Goal: Information Seeking & Learning: Understand process/instructions

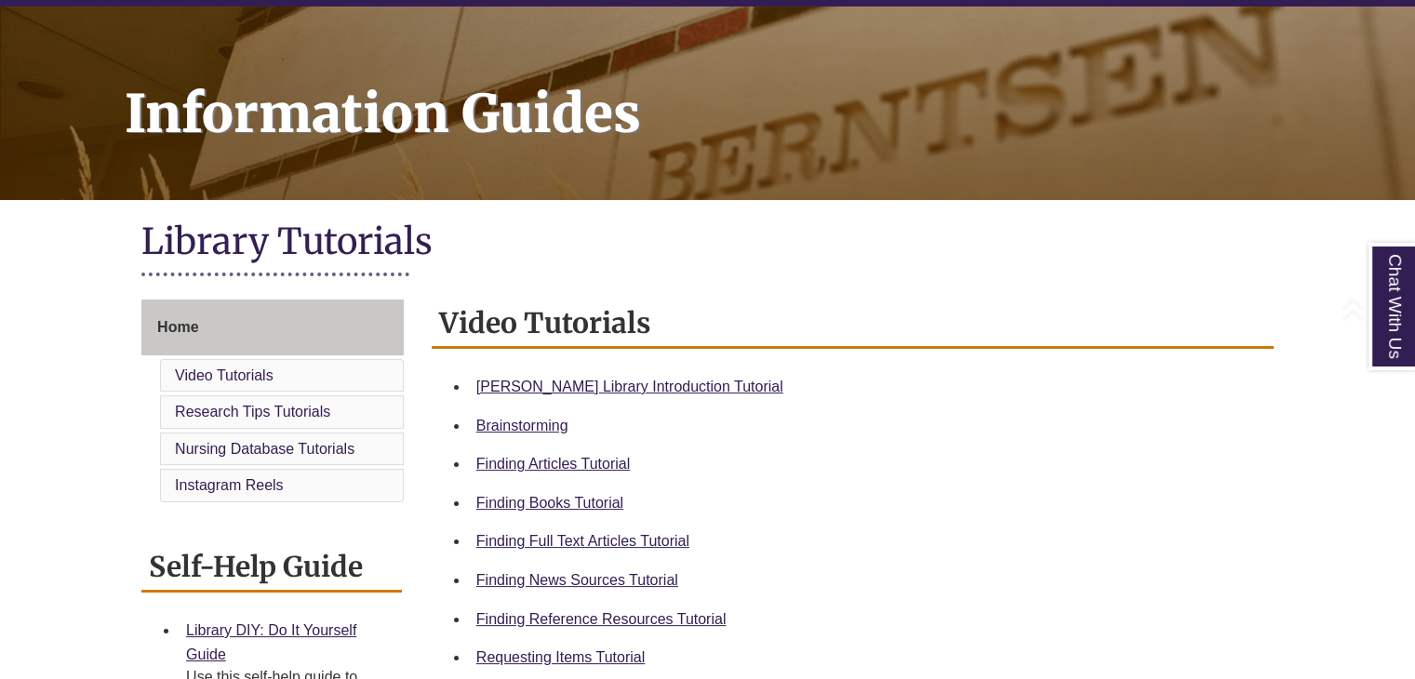
scroll to position [227, 0]
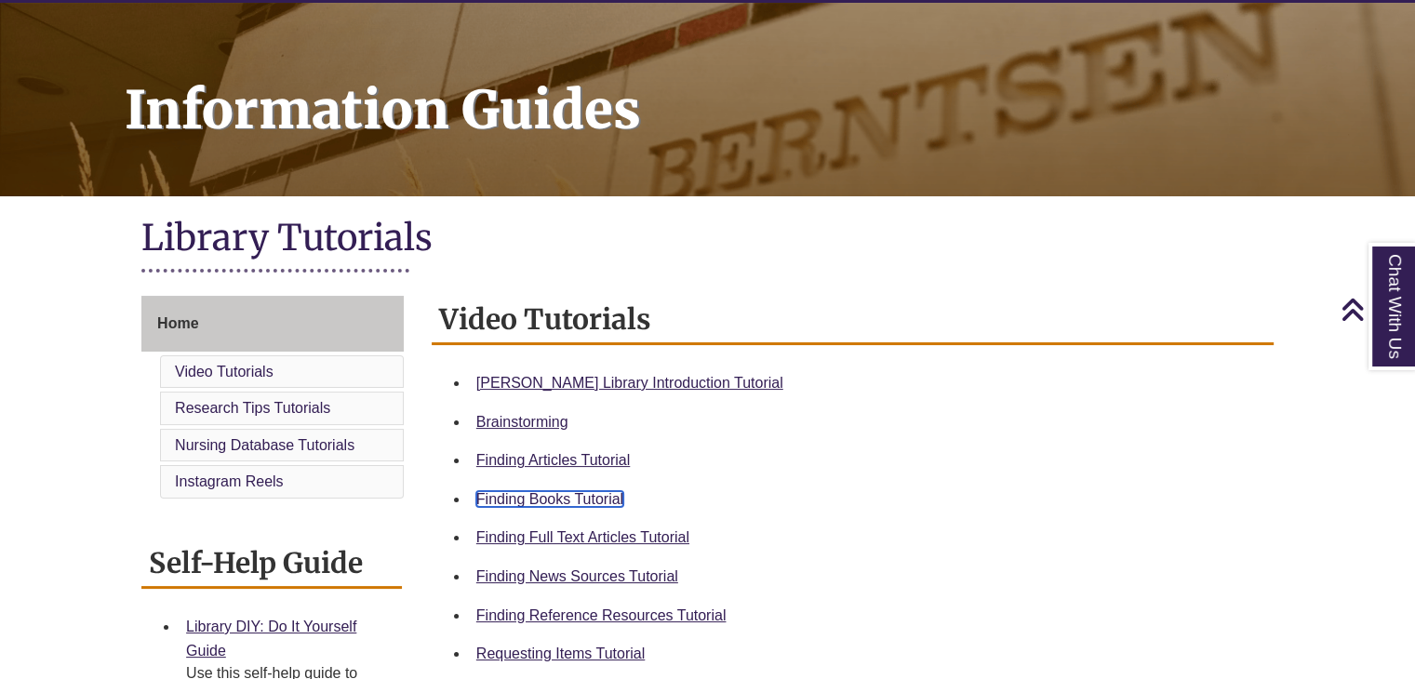
click at [557, 499] on link "Finding Books Tutorial" at bounding box center [549, 499] width 147 height 16
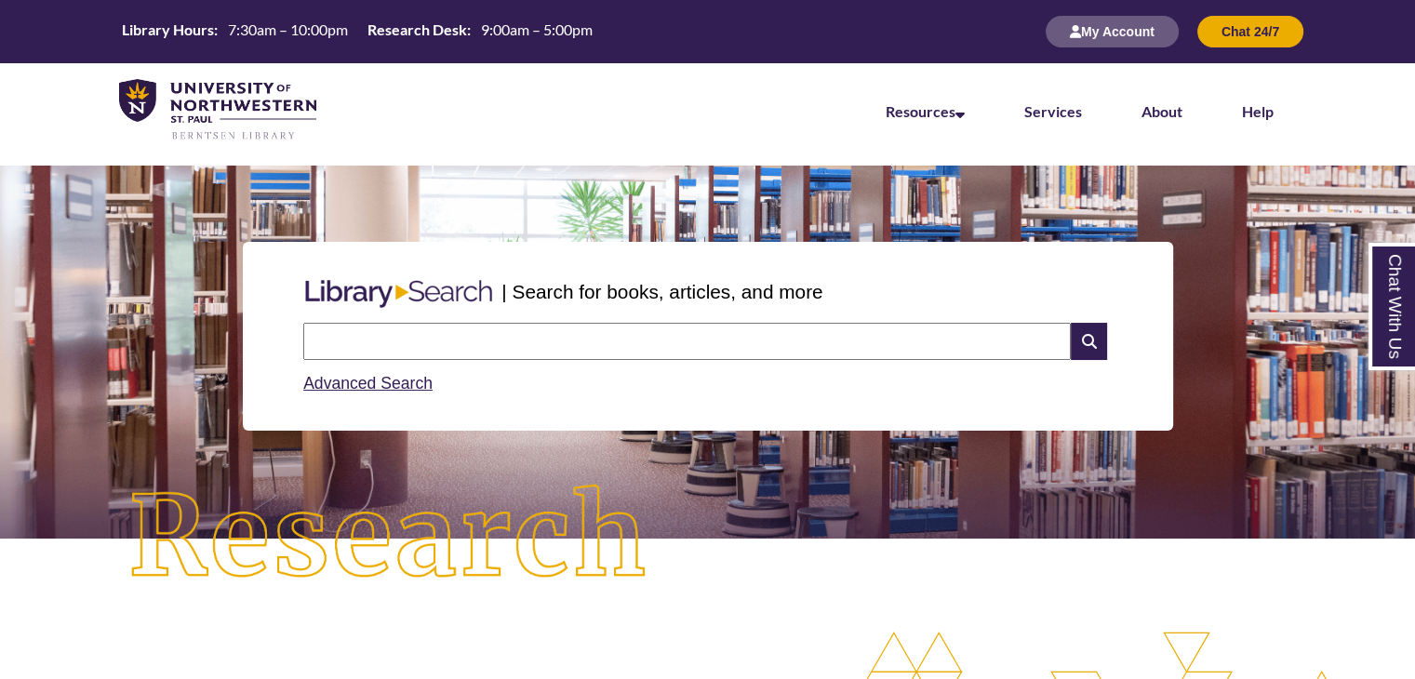
click at [366, 343] on input "text" at bounding box center [687, 341] width 768 height 37
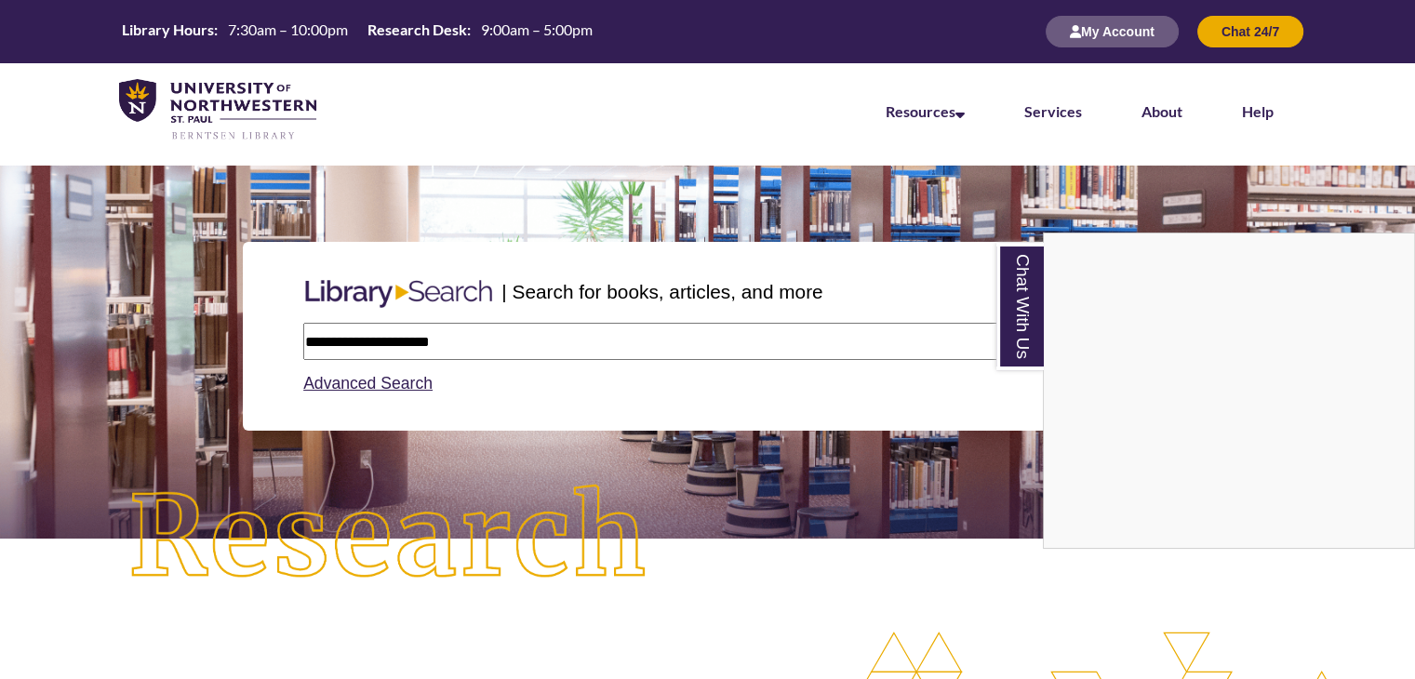
scroll to position [9, 8]
type input "**********"
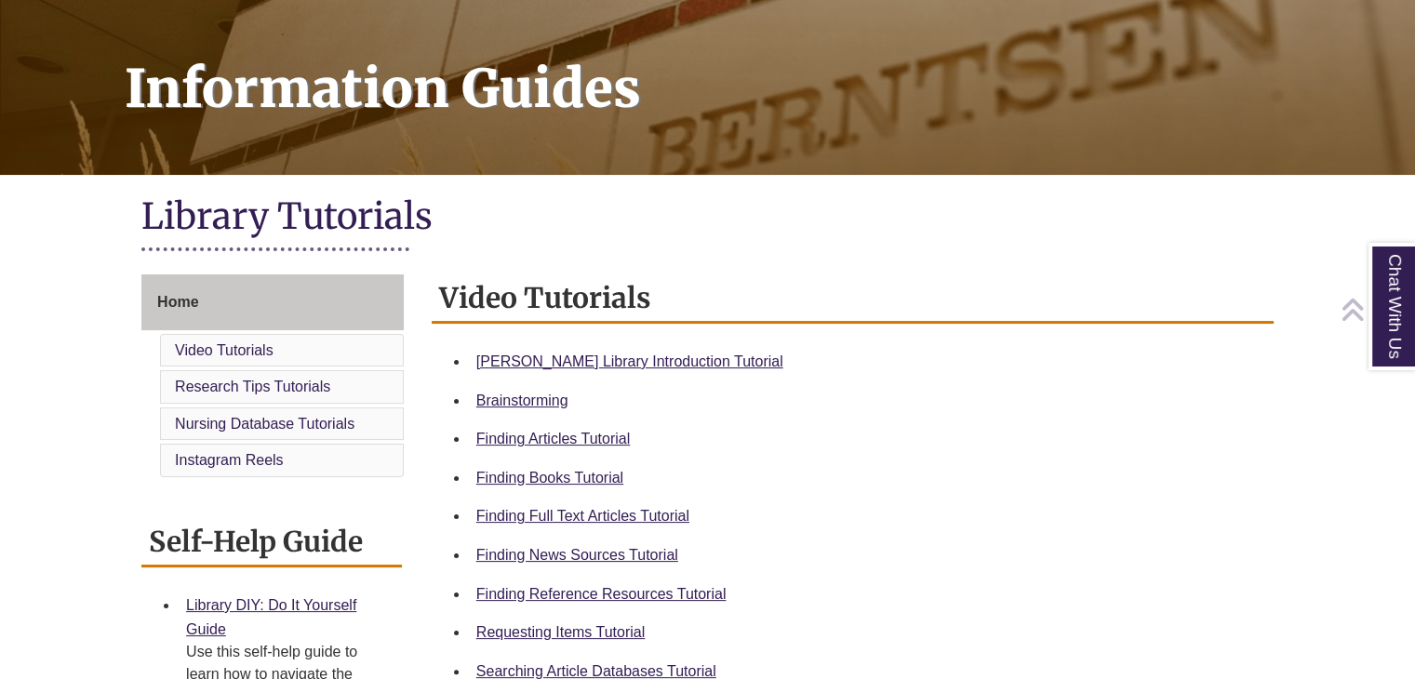
scroll to position [251, 0]
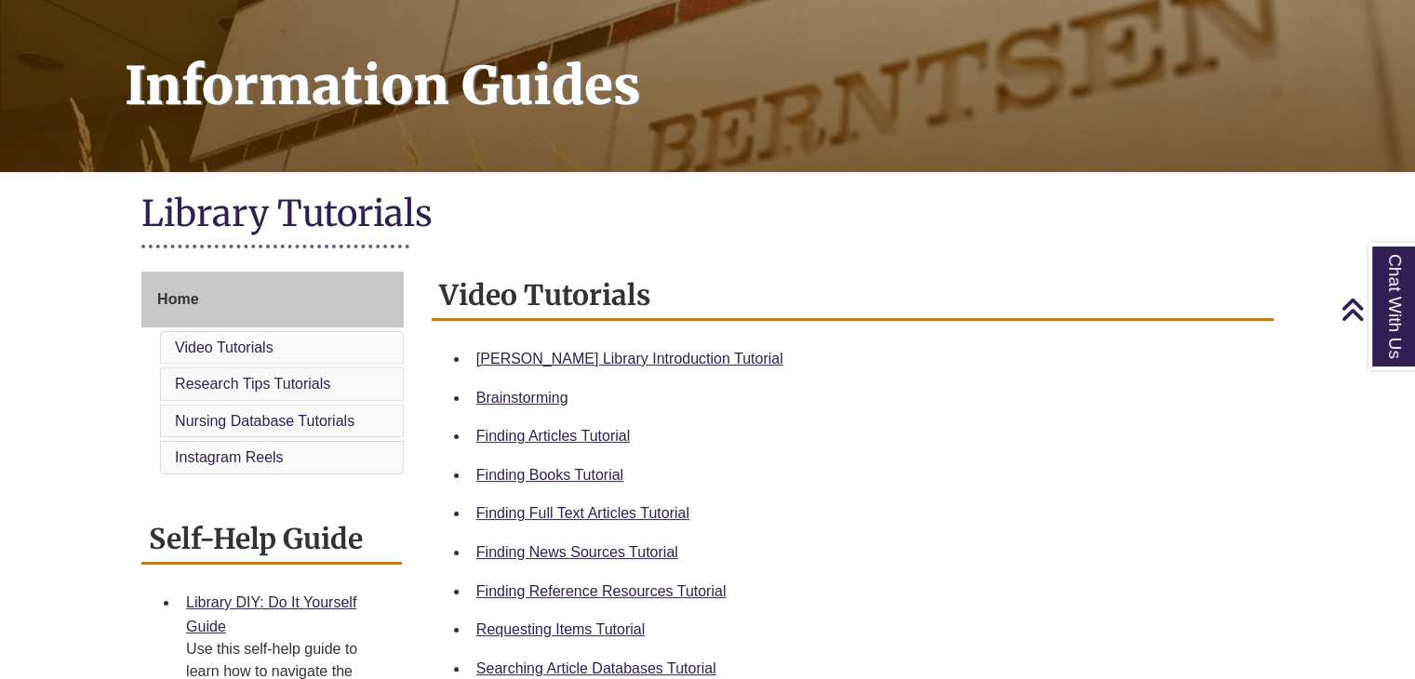
click at [556, 299] on h2 "Video Tutorials" at bounding box center [853, 296] width 842 height 49
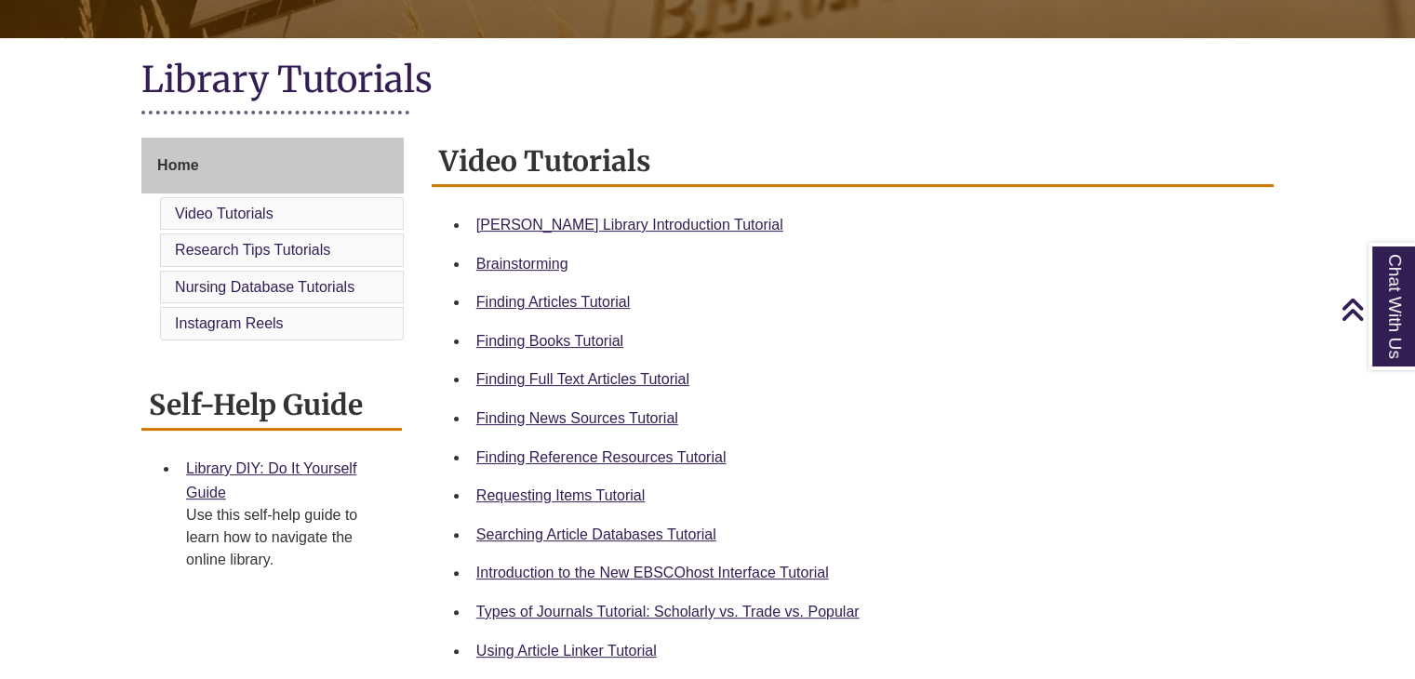
scroll to position [390, 0]
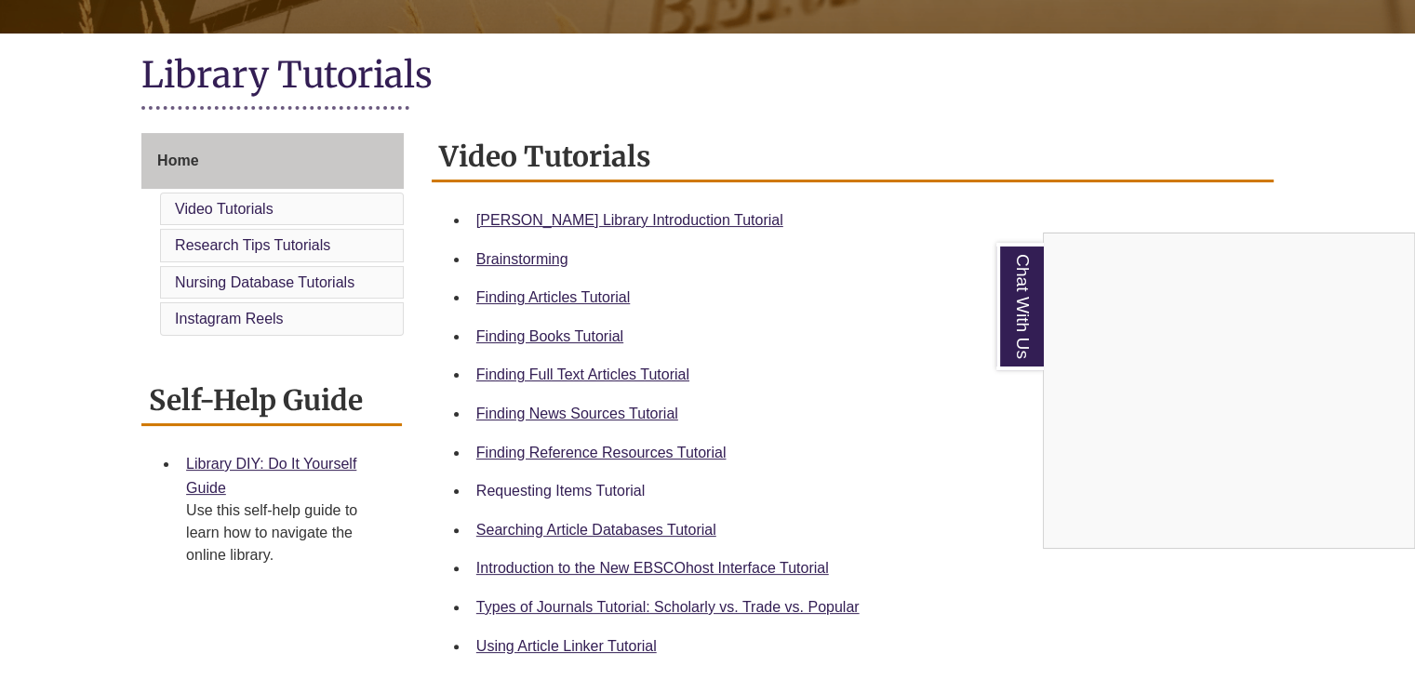
click at [543, 487] on div "Chat With Us" at bounding box center [707, 339] width 1415 height 679
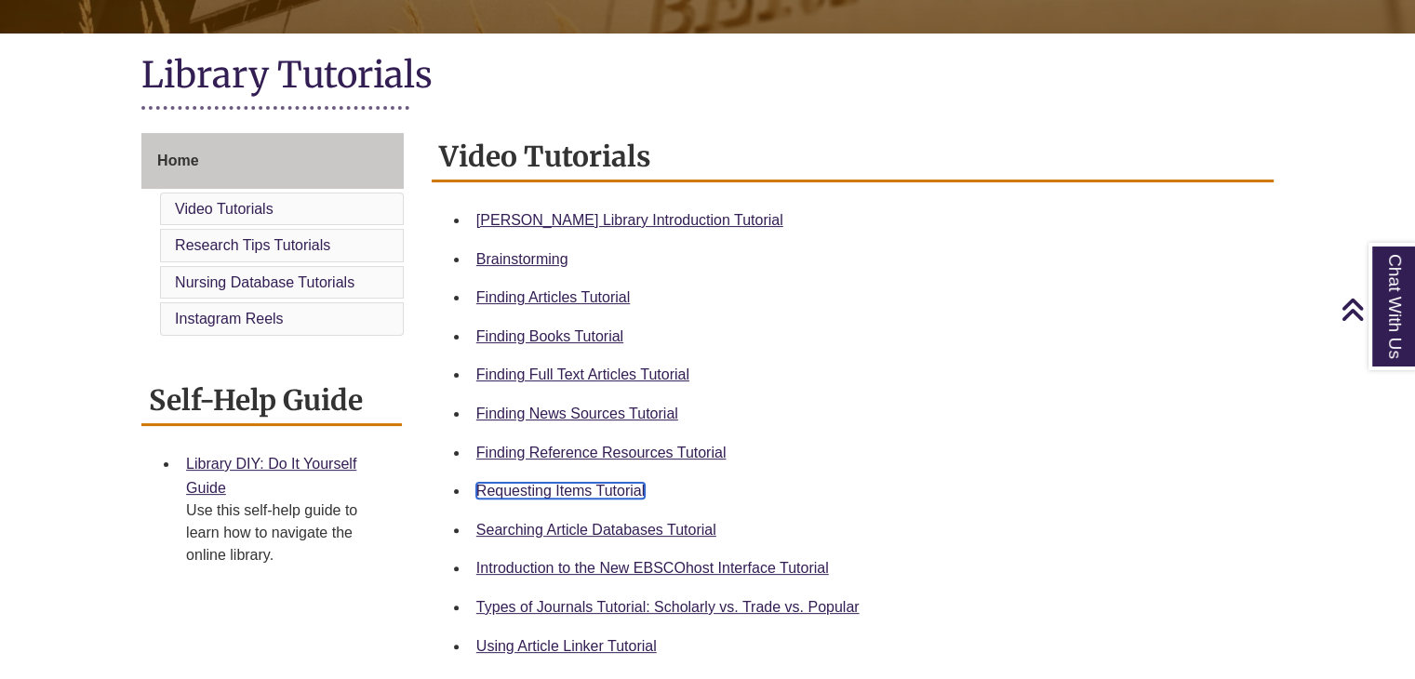
click at [528, 496] on link "Requesting Items Tutorial" at bounding box center [560, 491] width 168 height 16
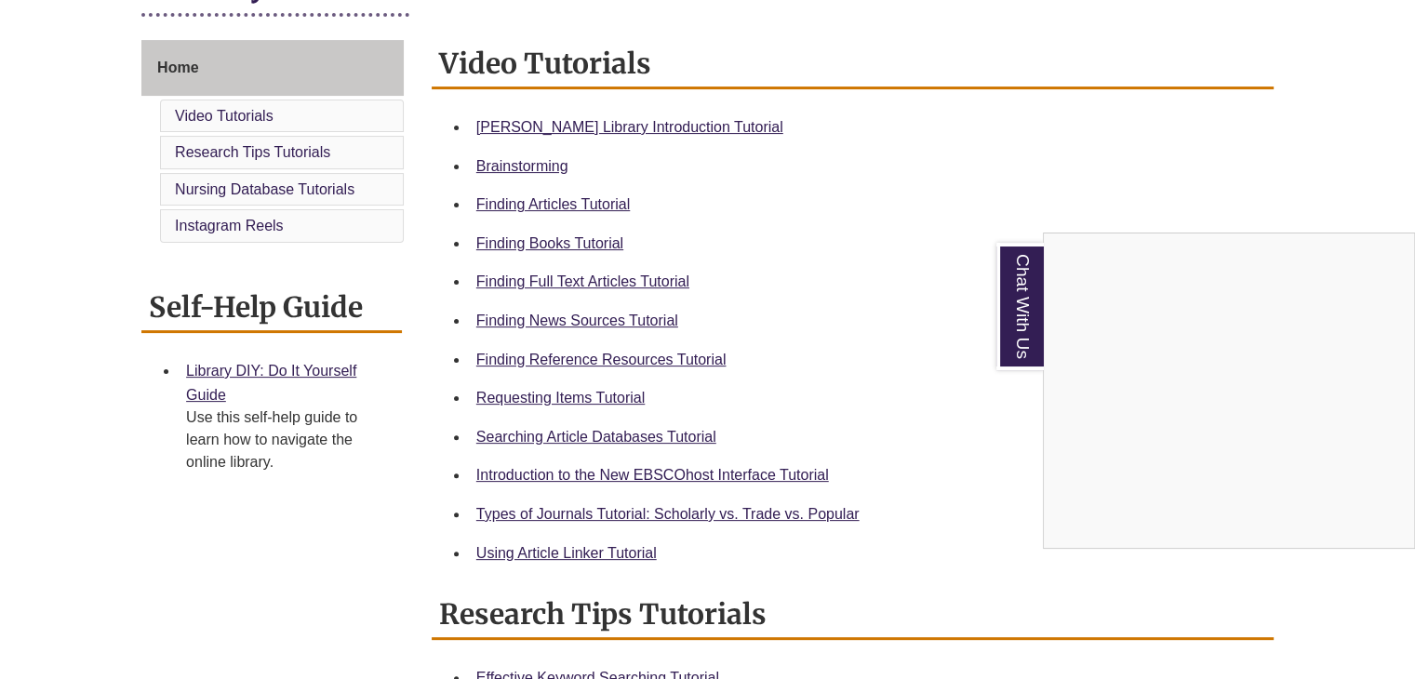
scroll to position [484, 0]
click at [553, 511] on div "Chat With Us" at bounding box center [707, 339] width 1415 height 679
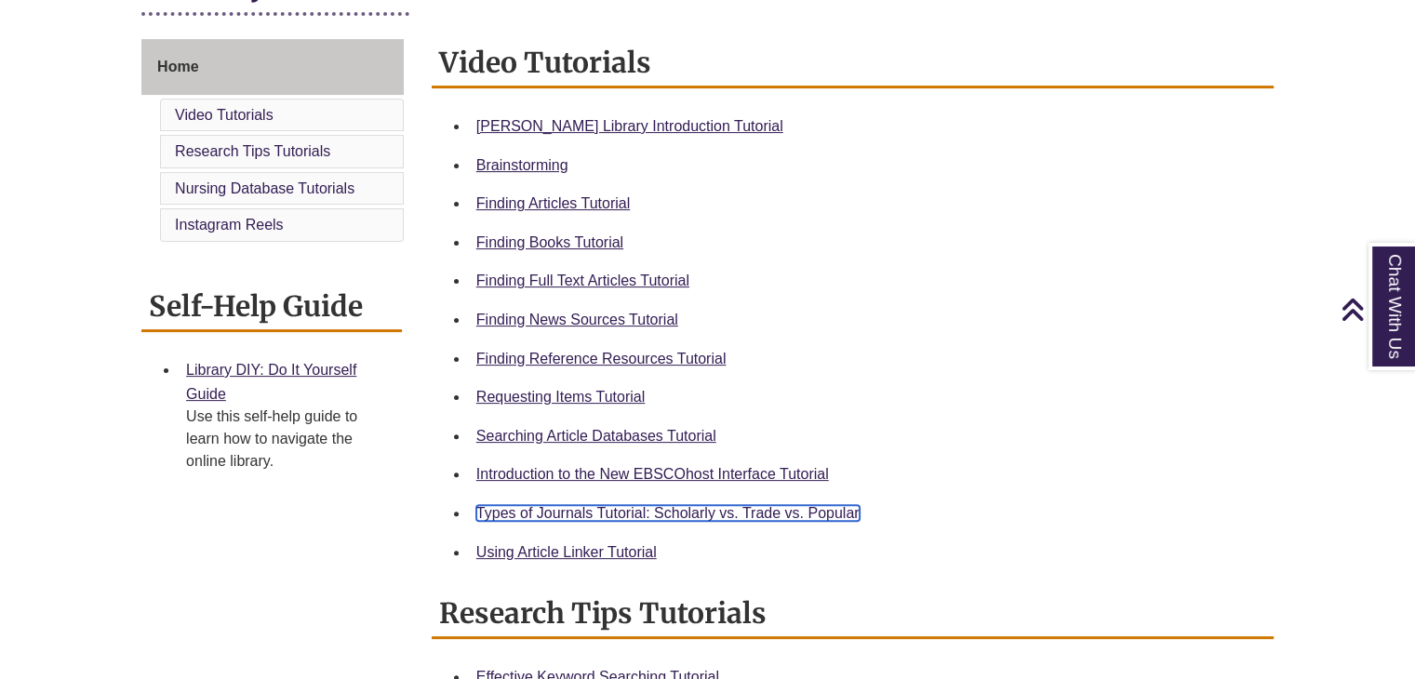
click at [562, 509] on link "Types of Journals Tutorial: Scholarly vs. Trade vs. Popular" at bounding box center [667, 513] width 383 height 16
